Goal: Task Accomplishment & Management: Use online tool/utility

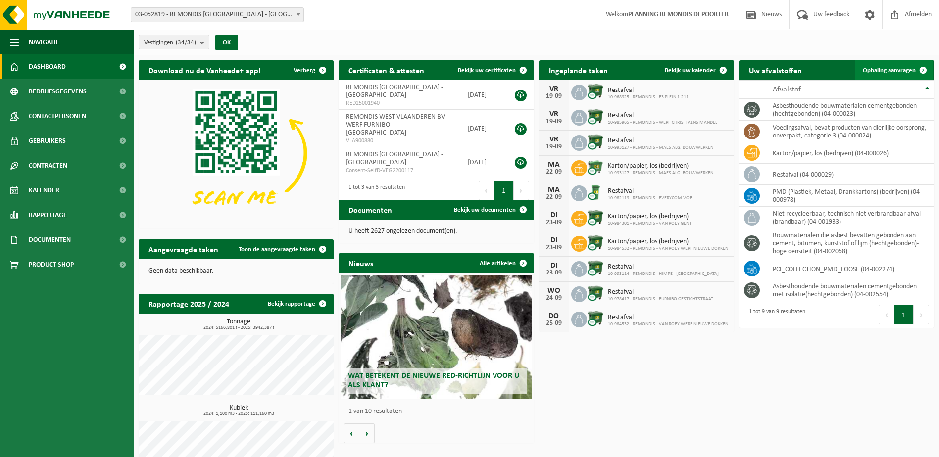
click at [883, 69] on span "Ophaling aanvragen" at bounding box center [889, 70] width 53 height 6
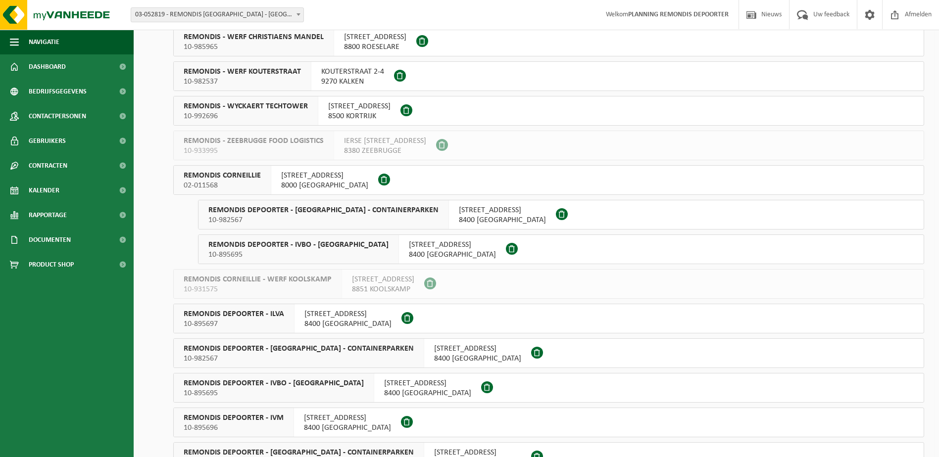
scroll to position [594, 0]
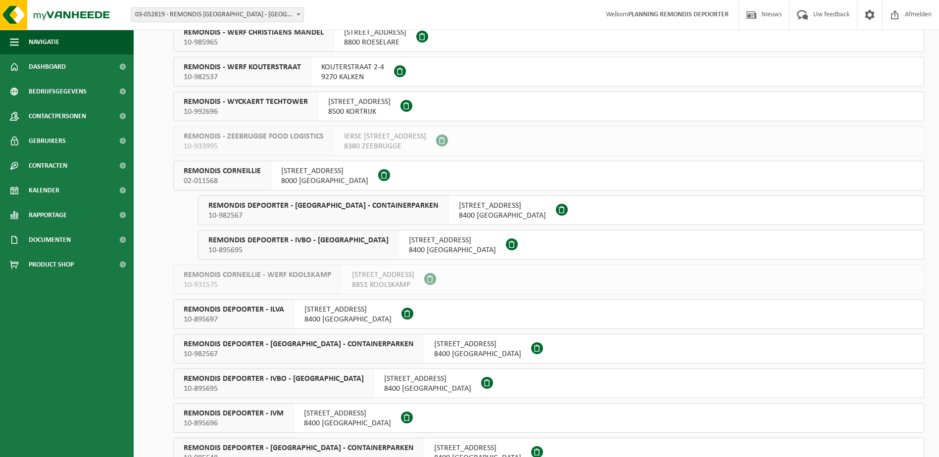
click at [252, 169] on span "REMONDIS CORNEILLIE" at bounding box center [222, 171] width 77 height 10
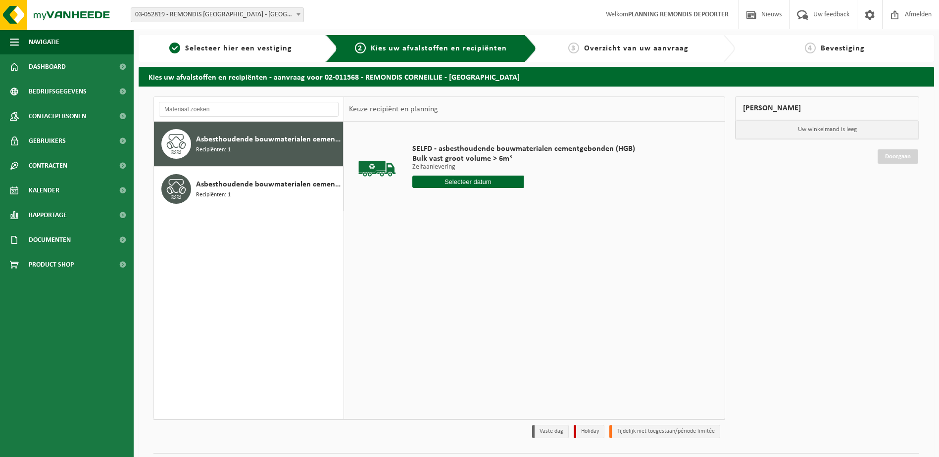
click at [434, 180] on input "text" at bounding box center [467, 182] width 111 height 12
click at [490, 267] on div "19" at bounding box center [490, 270] width 17 height 16
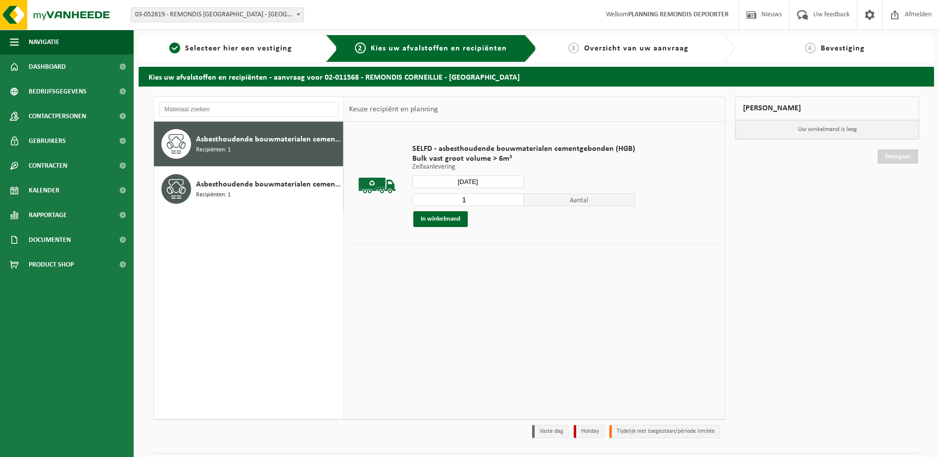
type input "Van 2025-09-19"
type input "2"
click at [514, 198] on input "2" at bounding box center [467, 200] width 111 height 13
click at [435, 219] on button "In winkelmand" at bounding box center [440, 219] width 54 height 16
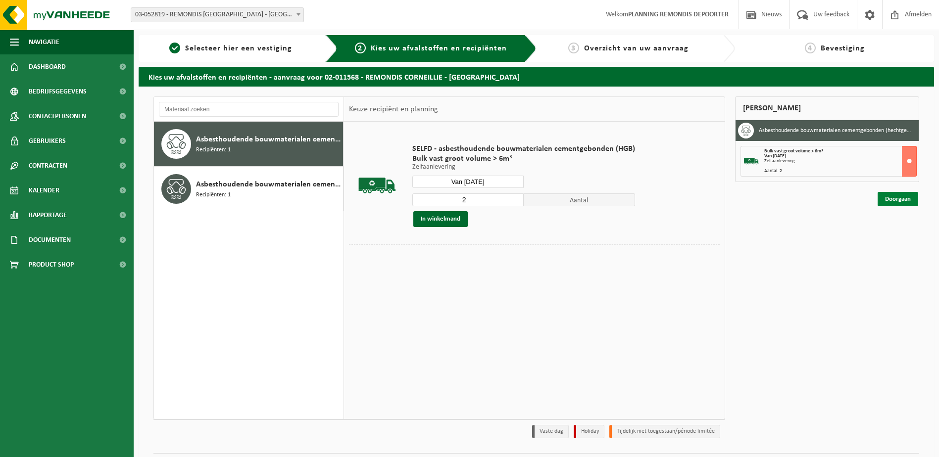
click at [895, 198] on link "Doorgaan" at bounding box center [898, 199] width 41 height 14
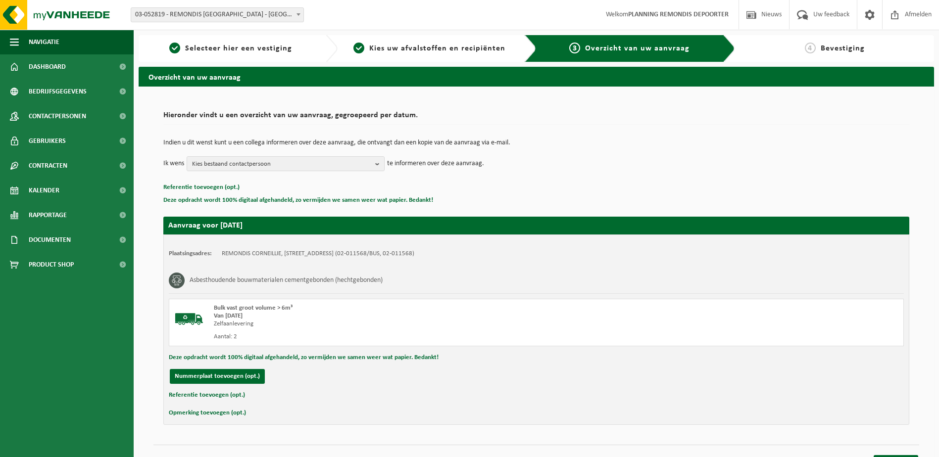
scroll to position [18, 0]
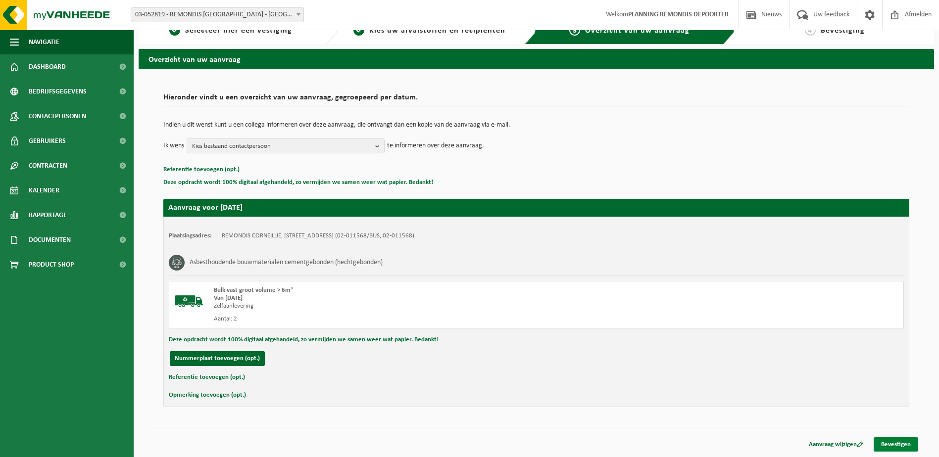
click at [894, 441] on link "Bevestigen" at bounding box center [896, 445] width 45 height 14
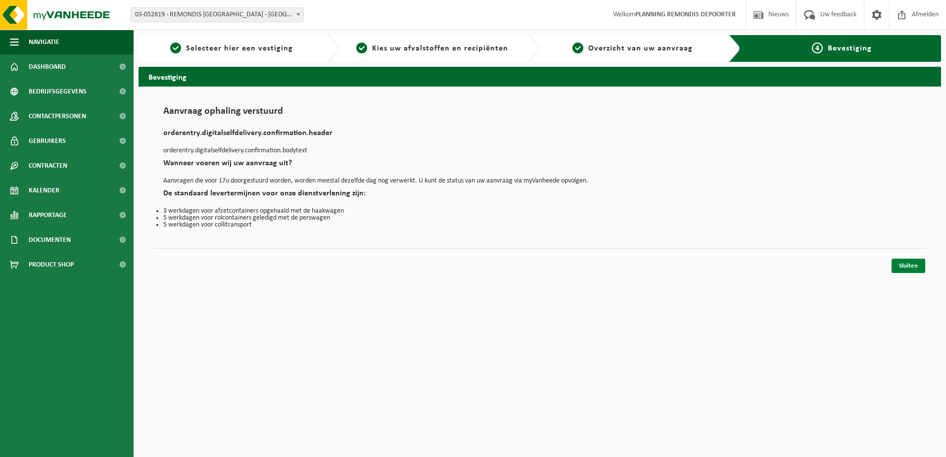
click at [909, 263] on link "Sluiten" at bounding box center [909, 266] width 34 height 14
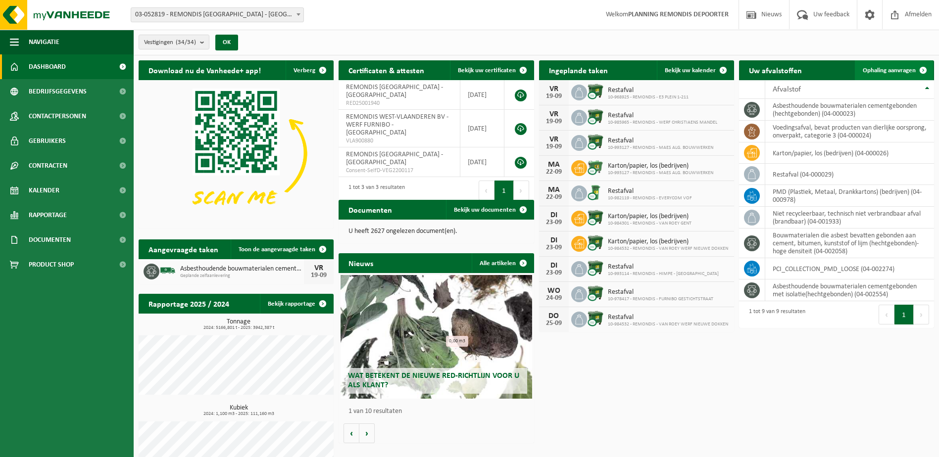
click at [881, 73] on span "Ophaling aanvragen" at bounding box center [889, 70] width 53 height 6
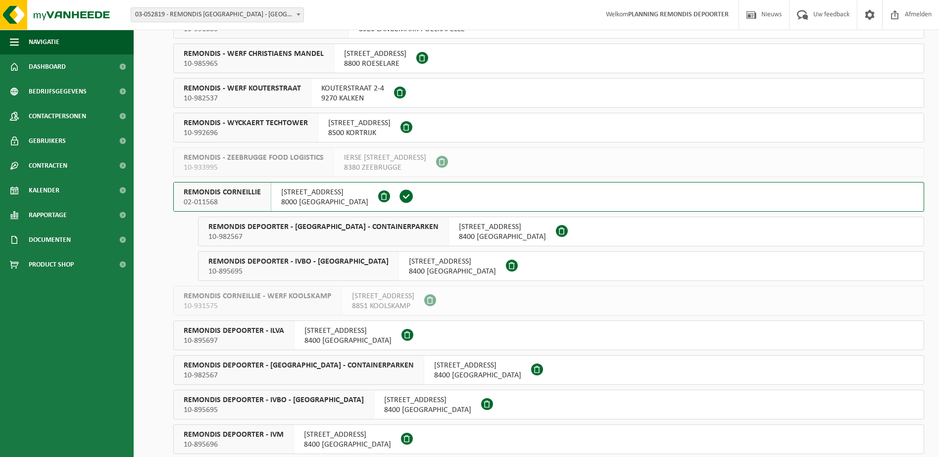
scroll to position [594, 0]
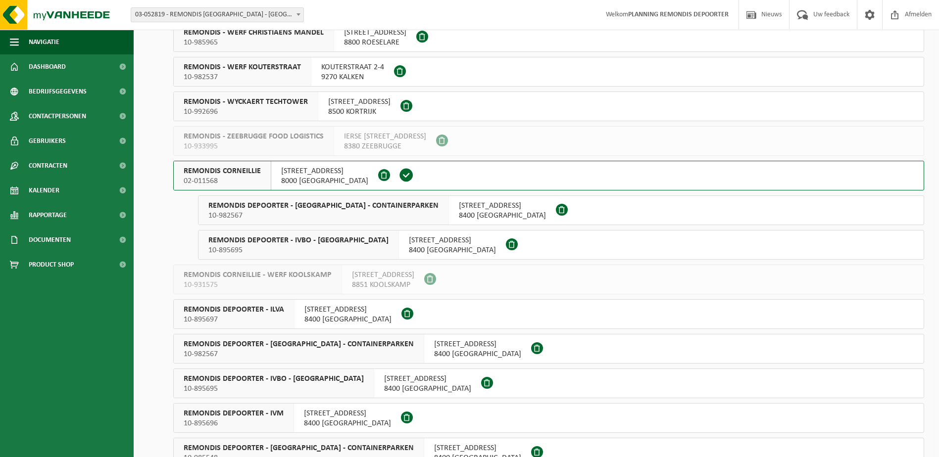
click at [259, 173] on span "REMONDIS CORNEILLIE" at bounding box center [222, 171] width 77 height 10
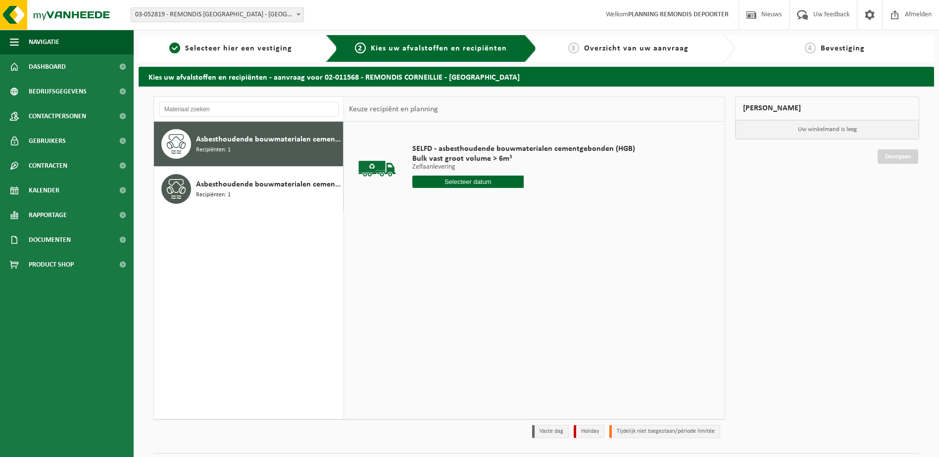
click at [488, 182] on input "text" at bounding box center [467, 182] width 111 height 12
click at [486, 272] on div "19" at bounding box center [490, 270] width 17 height 16
type input "Van [DATE]"
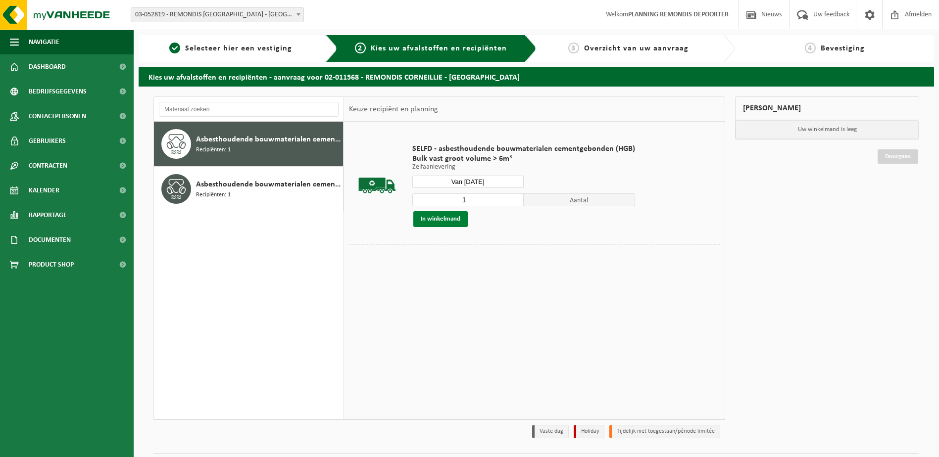
click at [452, 218] on button "In winkelmand" at bounding box center [440, 219] width 54 height 16
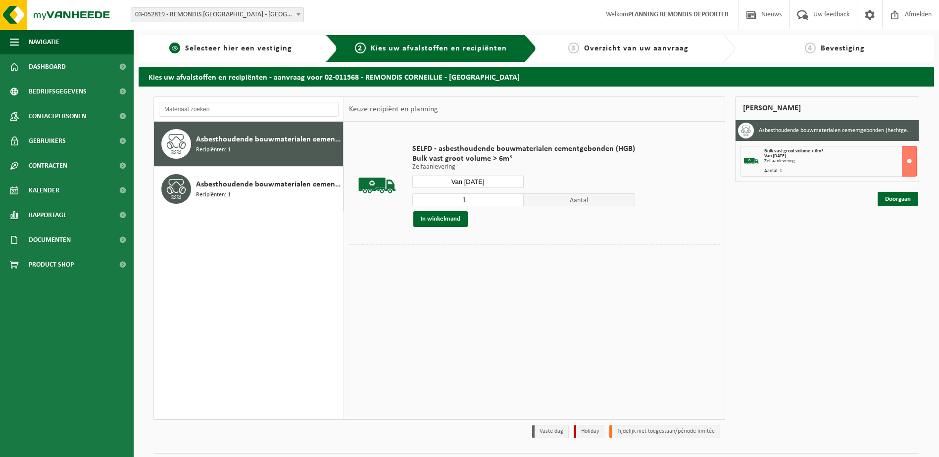
click at [239, 52] on span "Selecteer hier een vestiging" at bounding box center [238, 49] width 107 height 8
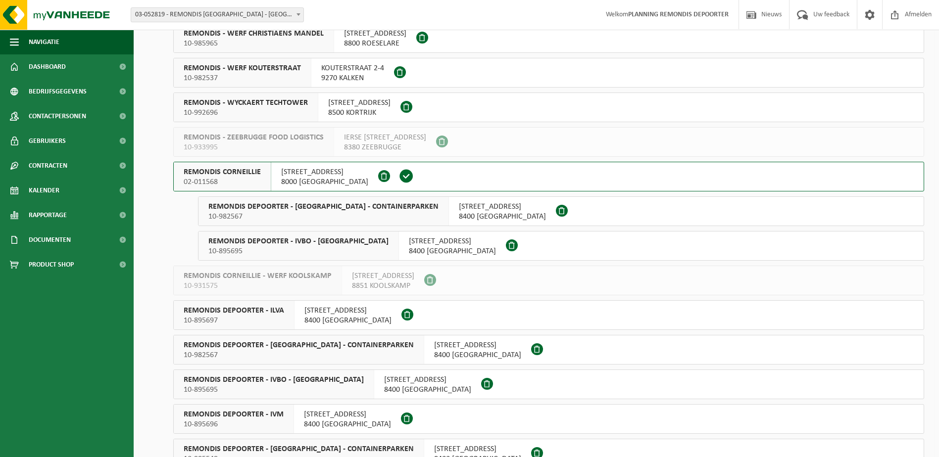
scroll to position [594, 0]
click at [315, 240] on span "REMONDIS DEPOORTER - IVBO - HUIS-AAN-HUIS" at bounding box center [298, 241] width 180 height 10
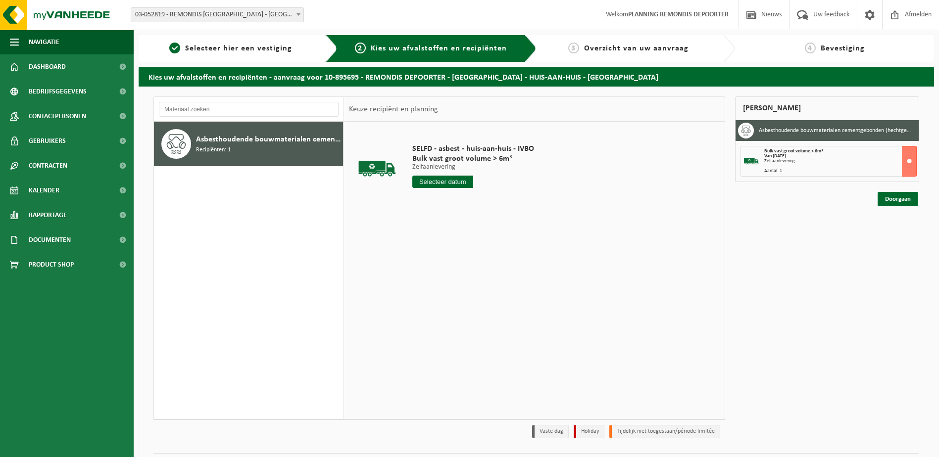
click at [438, 180] on input "text" at bounding box center [442, 182] width 61 height 12
click at [491, 269] on div "19" at bounding box center [490, 270] width 17 height 16
type input "Van [DATE]"
click at [437, 221] on button "In winkelmand" at bounding box center [440, 219] width 54 height 16
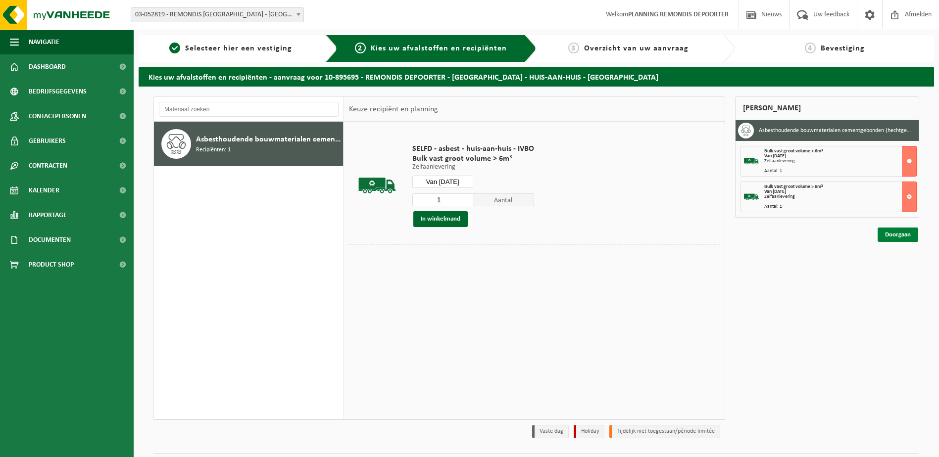
click at [889, 234] on link "Doorgaan" at bounding box center [898, 235] width 41 height 14
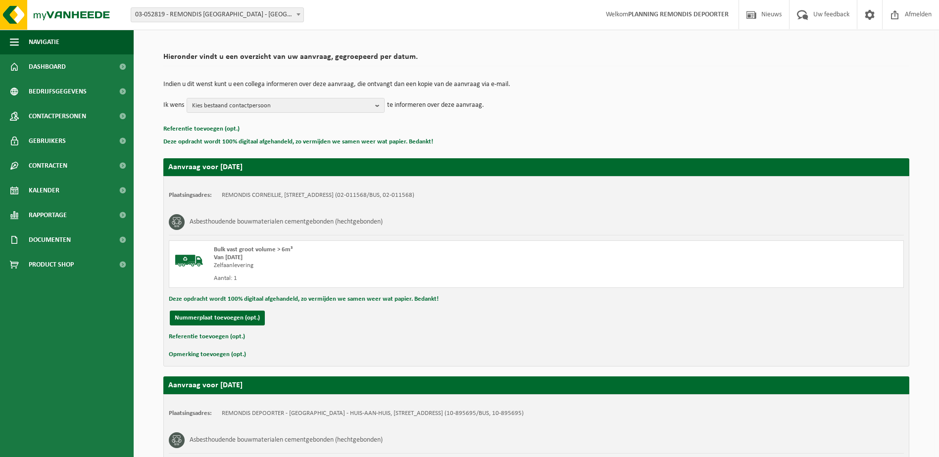
scroll to position [236, 0]
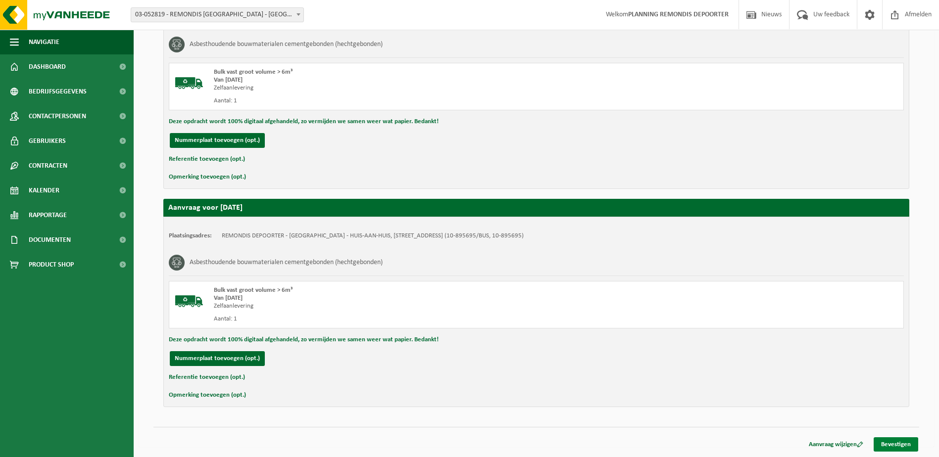
click at [905, 443] on link "Bevestigen" at bounding box center [896, 445] width 45 height 14
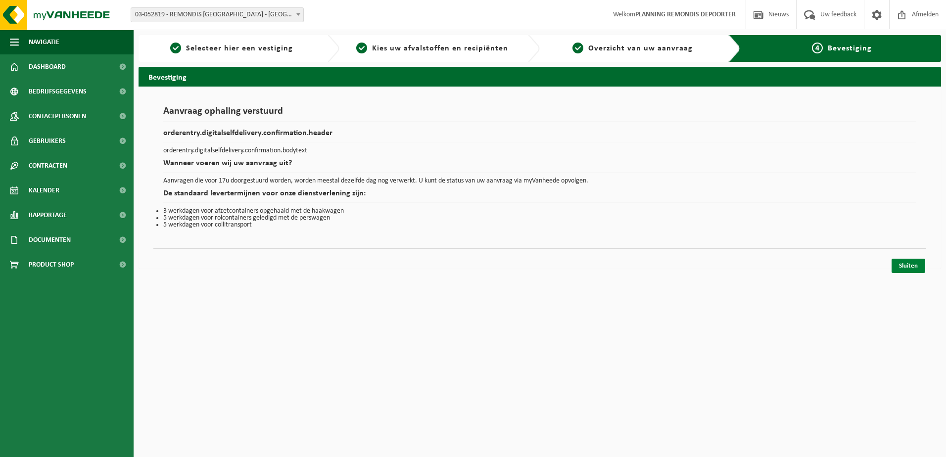
click at [912, 268] on link "Sluiten" at bounding box center [909, 266] width 34 height 14
